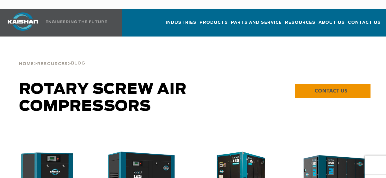
click at [341, 87] on span "CONTACT US" at bounding box center [330, 90] width 33 height 7
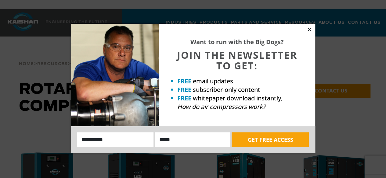
click at [311, 30] on icon at bounding box center [308, 29] width 5 height 5
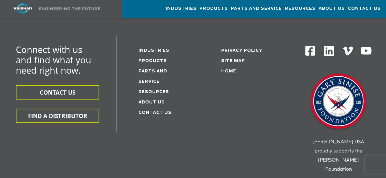
scroll to position [1232, 0]
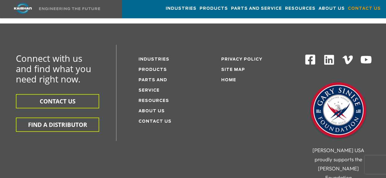
scroll to position [207, 0]
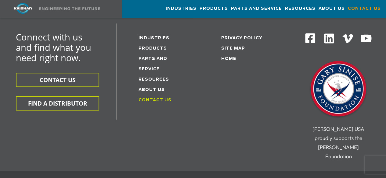
click at [160, 98] on link "Contact Us" at bounding box center [154, 100] width 33 height 4
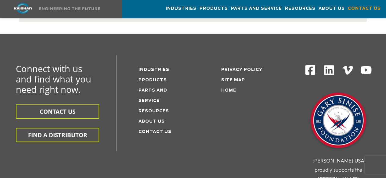
scroll to position [183, 0]
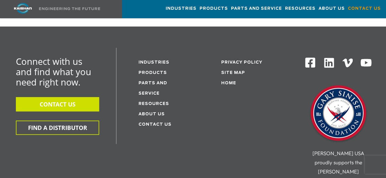
click at [52, 97] on button "CONTACT US" at bounding box center [57, 104] width 83 height 14
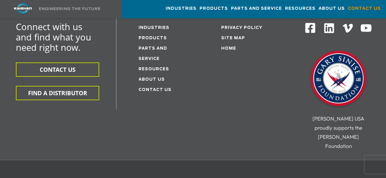
scroll to position [286, 0]
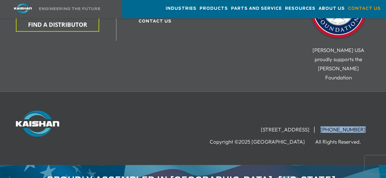
drag, startPoint x: 330, startPoint y: 109, endPoint x: 366, endPoint y: 117, distance: 36.5
click at [366, 117] on div "[STREET_ADDRESS] [PHONE_NUMBER] Copyright ©2025 Kaishan USA All Rights Reserved." at bounding box center [253, 129] width 231 height 36
copy div "[PHONE_NUMBER]"
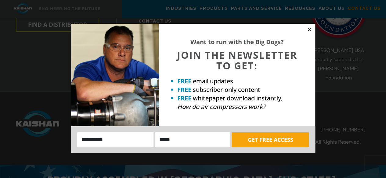
click at [308, 30] on icon at bounding box center [308, 29] width 5 height 5
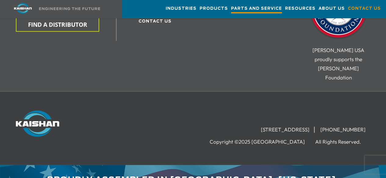
click at [231, 6] on span "Parts and Service" at bounding box center [256, 9] width 51 height 8
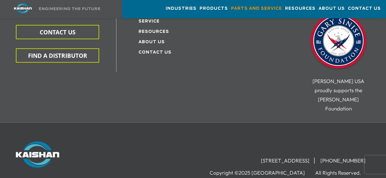
scroll to position [941, 0]
